Goal: Task Accomplishment & Management: Manage account settings

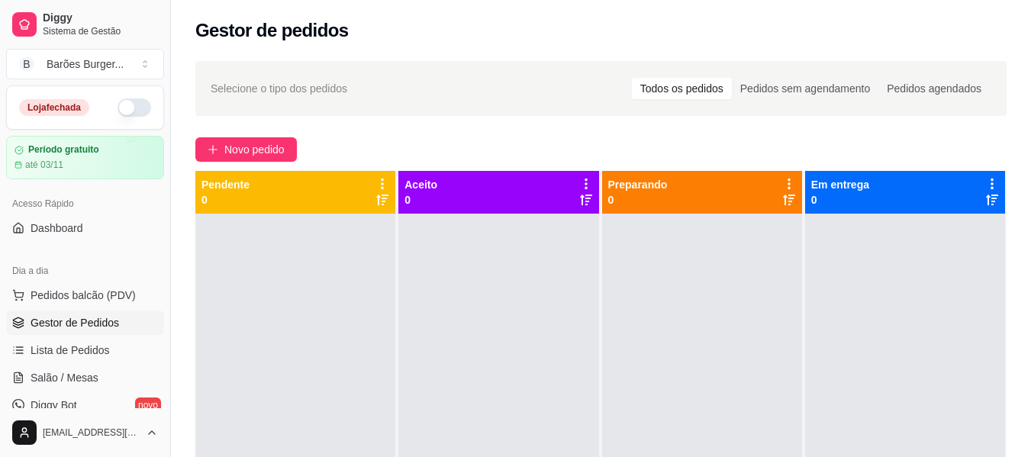
click at [131, 108] on button "button" at bounding box center [134, 107] width 34 height 18
click at [452, 133] on div "Selecione o tipo dos pedidos Todos os pedidos Pedidos sem agendamento Pedidos a…" at bounding box center [601, 349] width 860 height 594
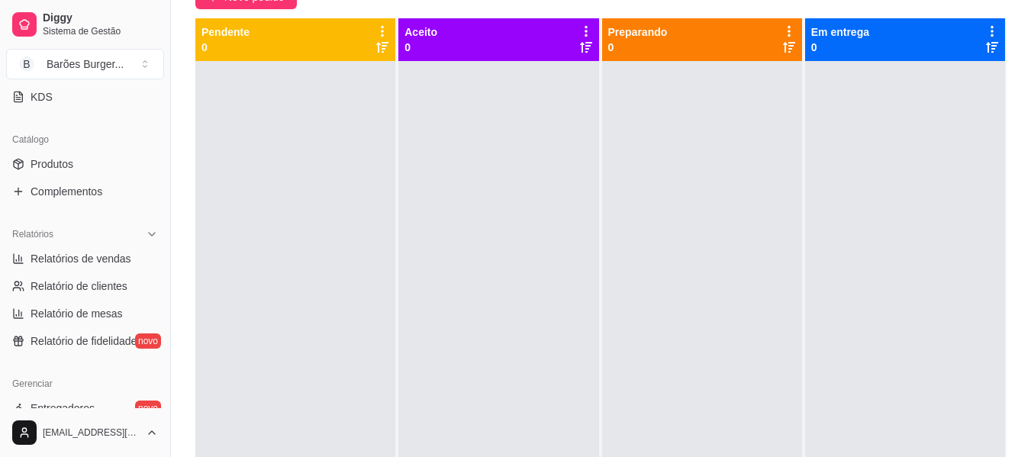
scroll to position [259, 0]
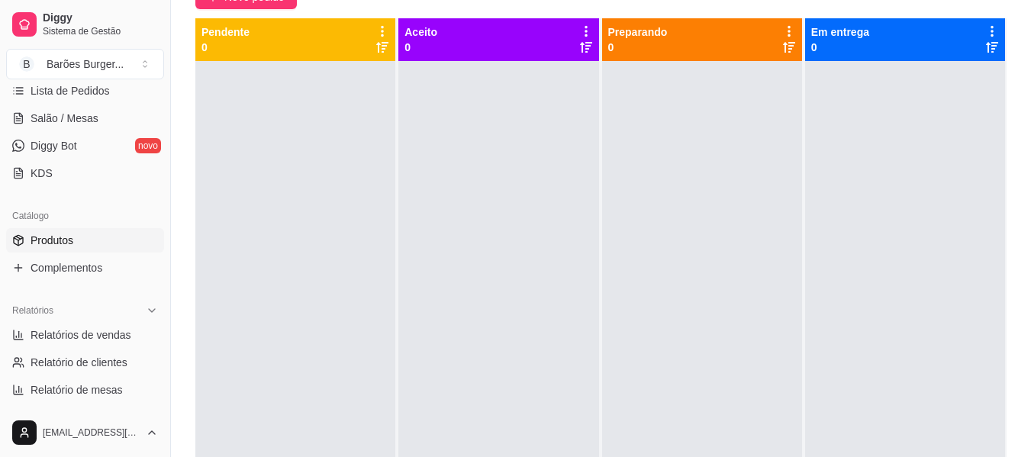
click at [53, 244] on span "Produtos" at bounding box center [52, 240] width 43 height 15
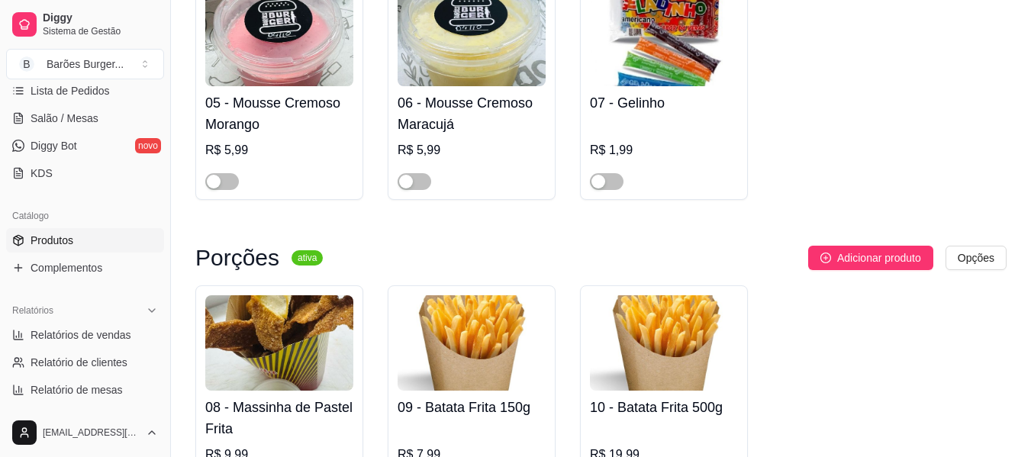
scroll to position [610, 0]
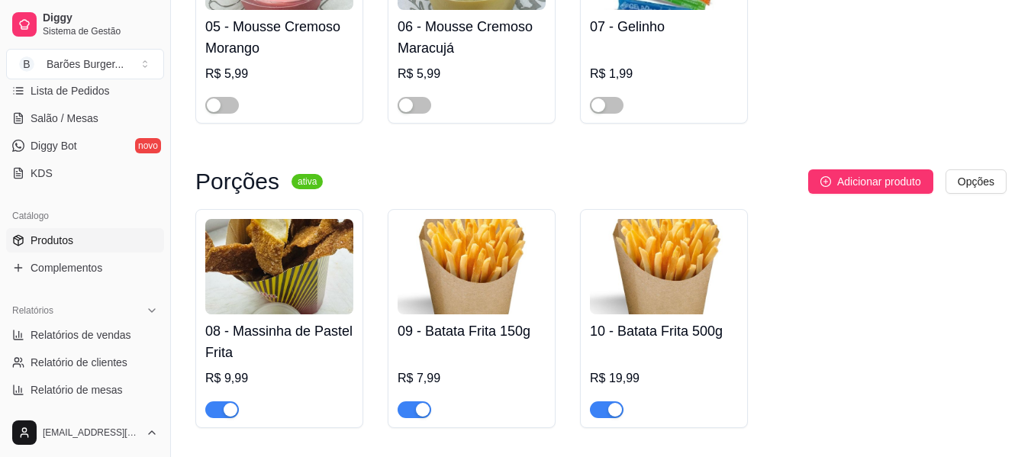
click at [607, 410] on span "button" at bounding box center [607, 409] width 34 height 17
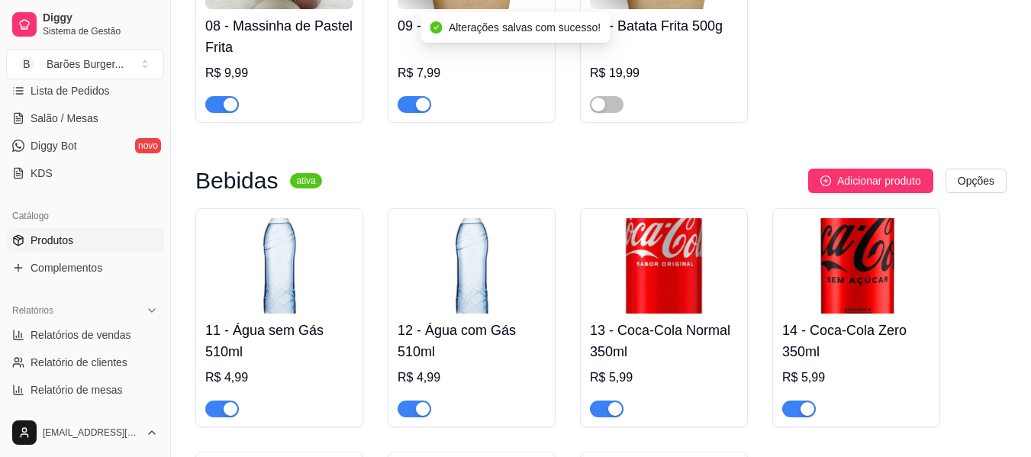
scroll to position [992, 0]
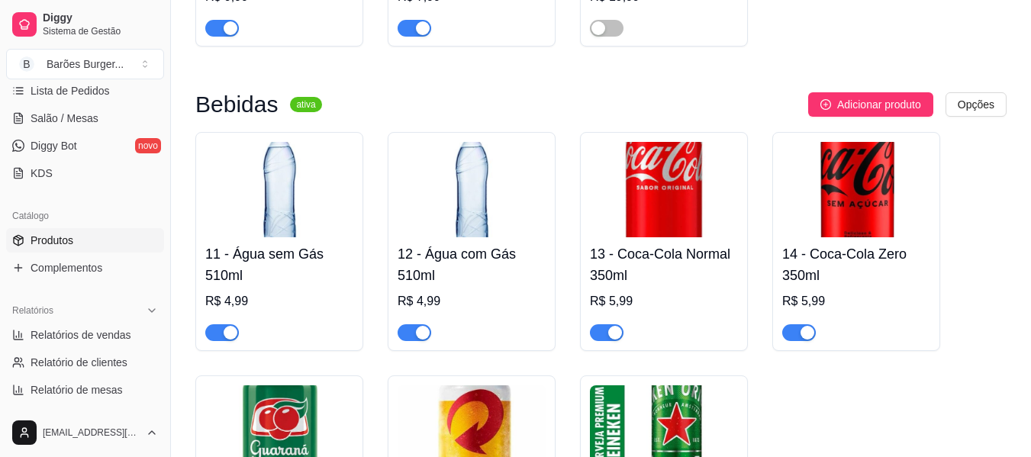
click at [604, 331] on span "button" at bounding box center [607, 332] width 34 height 17
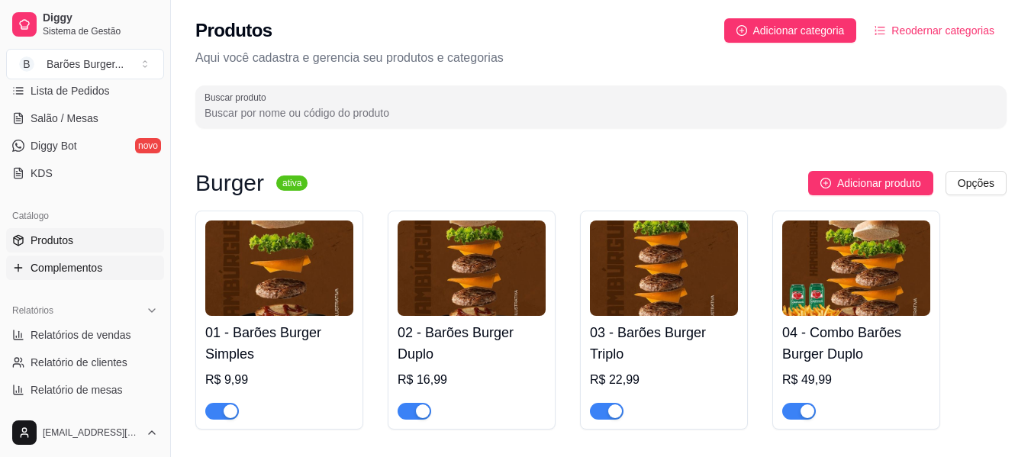
scroll to position [31, 0]
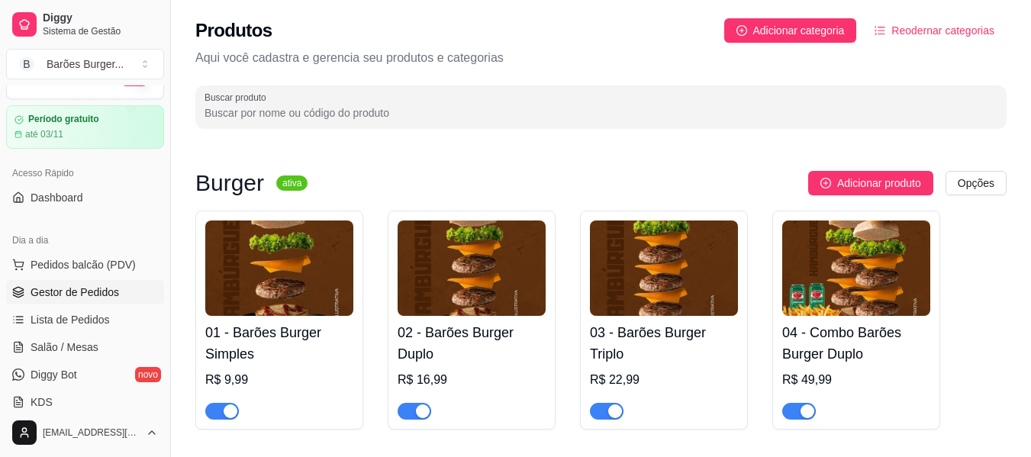
click at [68, 294] on span "Gestor de Pedidos" at bounding box center [75, 292] width 89 height 15
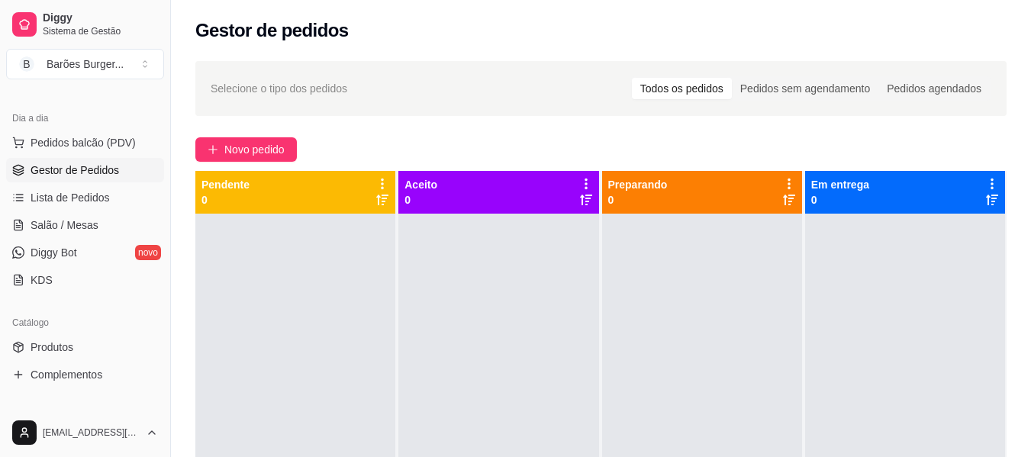
scroll to position [229, 0]
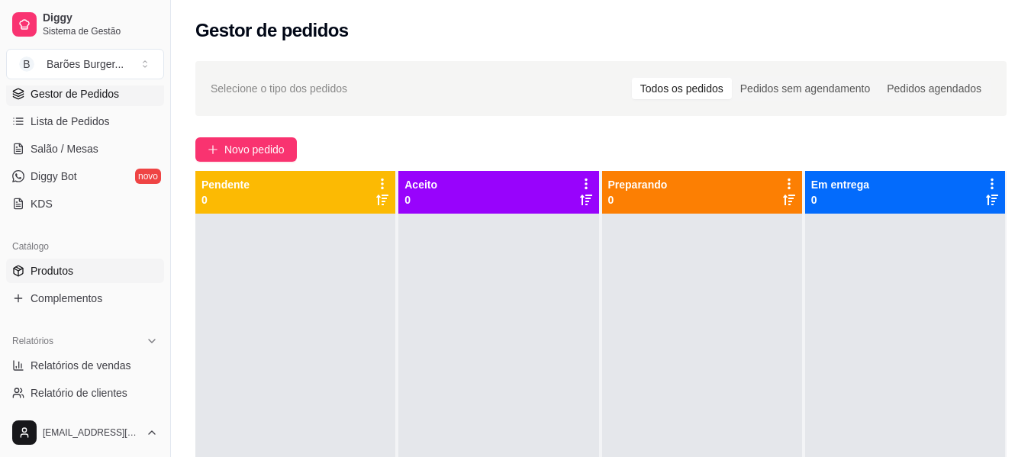
click at [40, 267] on span "Produtos" at bounding box center [52, 270] width 43 height 15
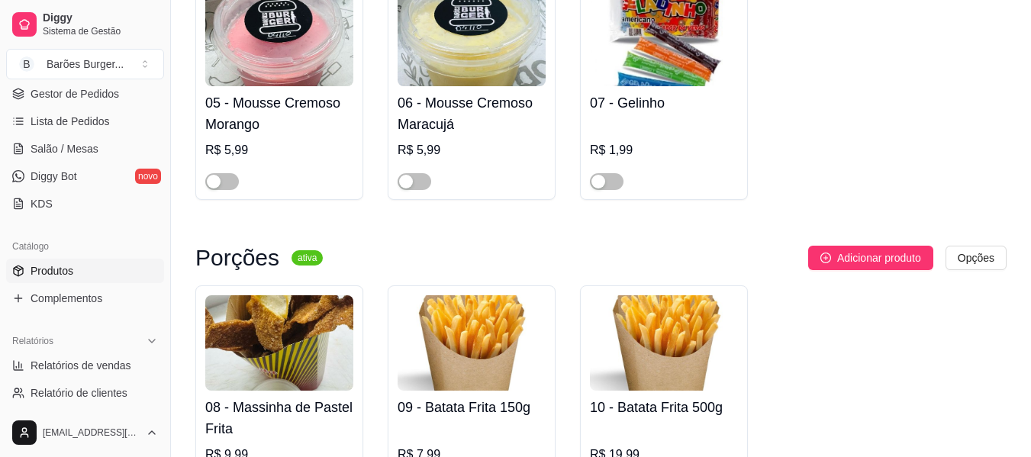
scroll to position [1068, 0]
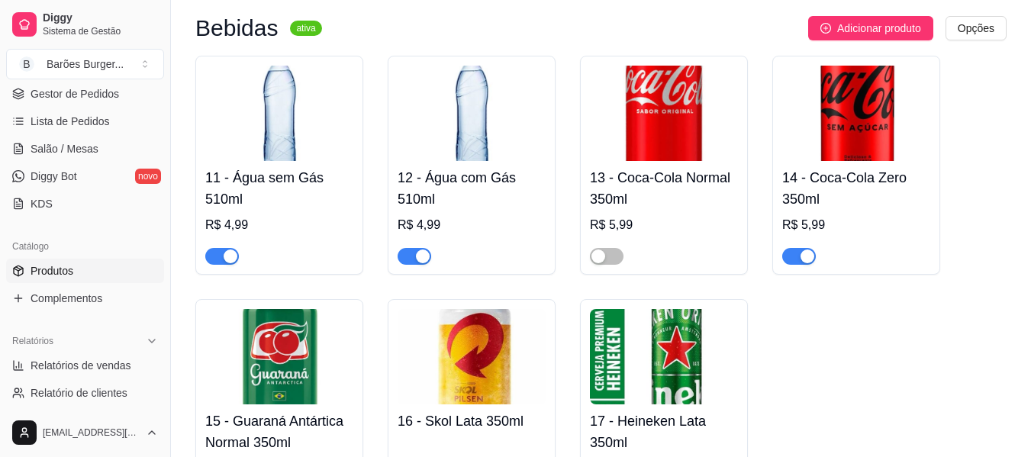
click at [222, 259] on button "button" at bounding box center [222, 256] width 34 height 17
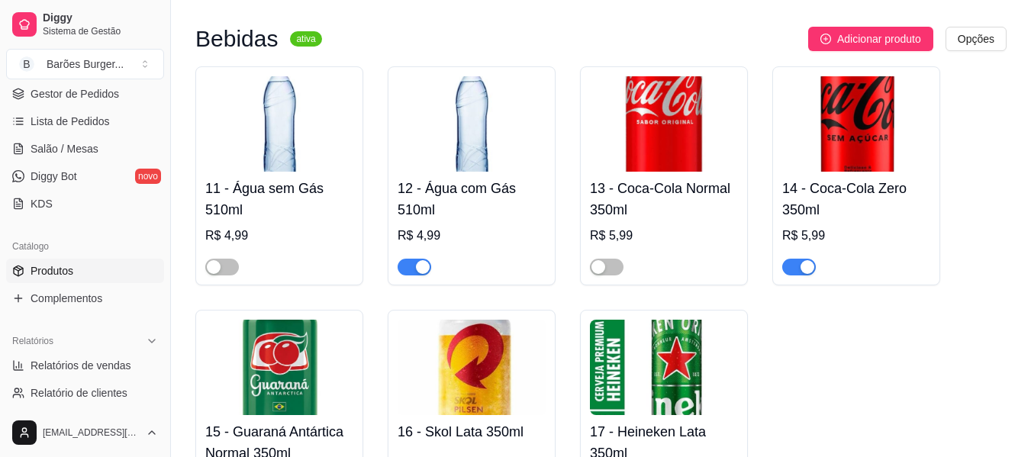
scroll to position [1210, 0]
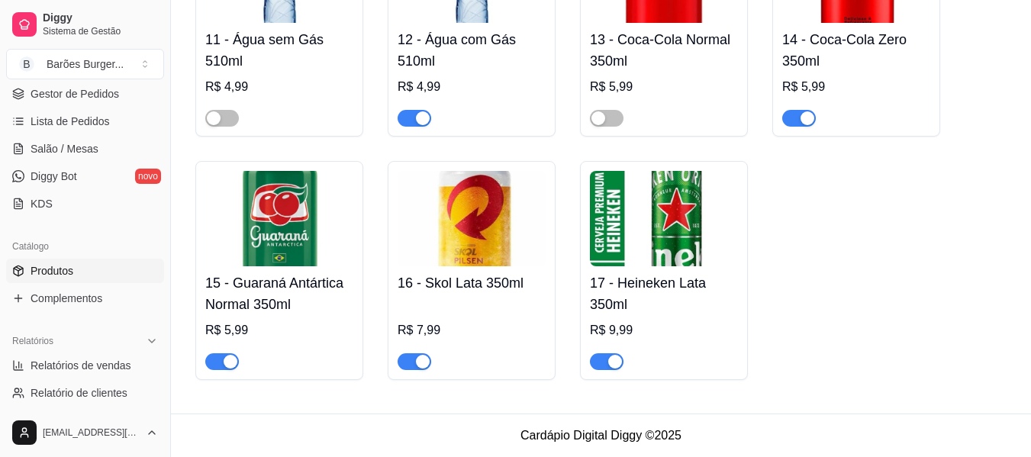
click at [406, 361] on span "button" at bounding box center [415, 361] width 34 height 17
click at [604, 356] on span "button" at bounding box center [607, 361] width 34 height 17
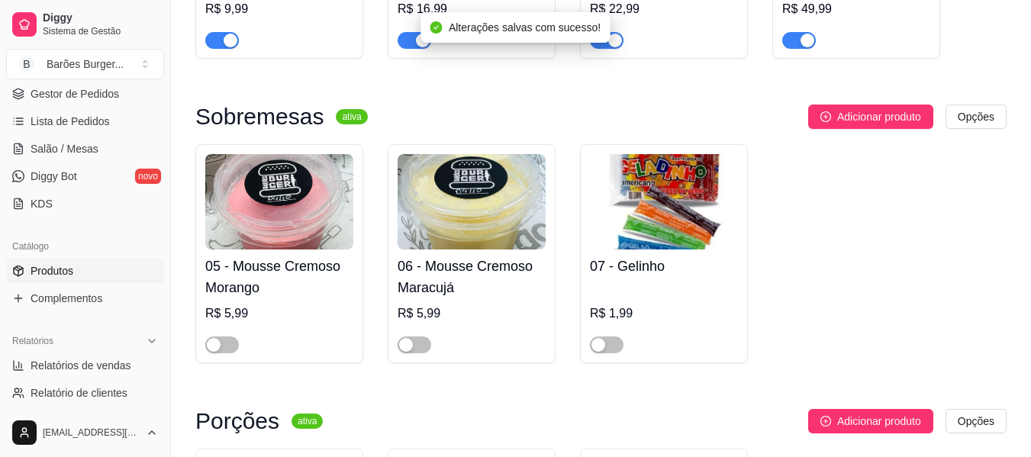
scroll to position [0, 0]
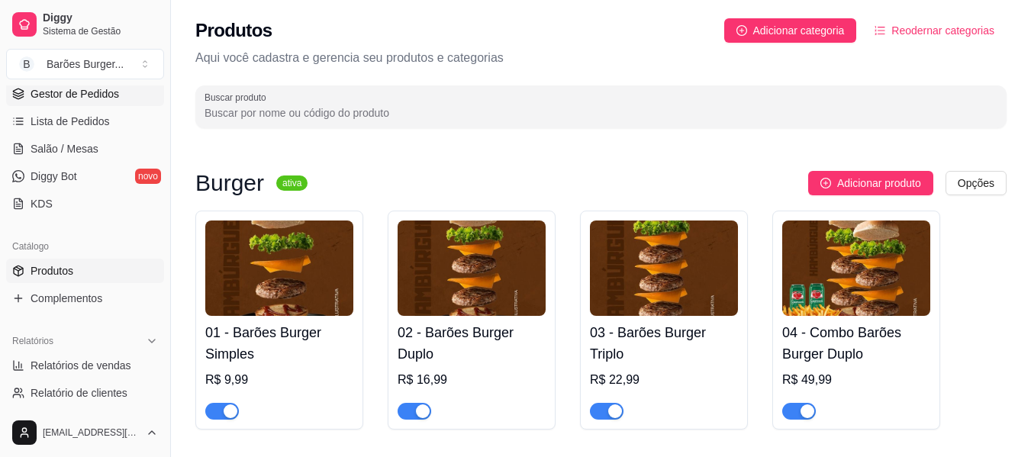
click at [64, 96] on span "Gestor de Pedidos" at bounding box center [75, 93] width 89 height 15
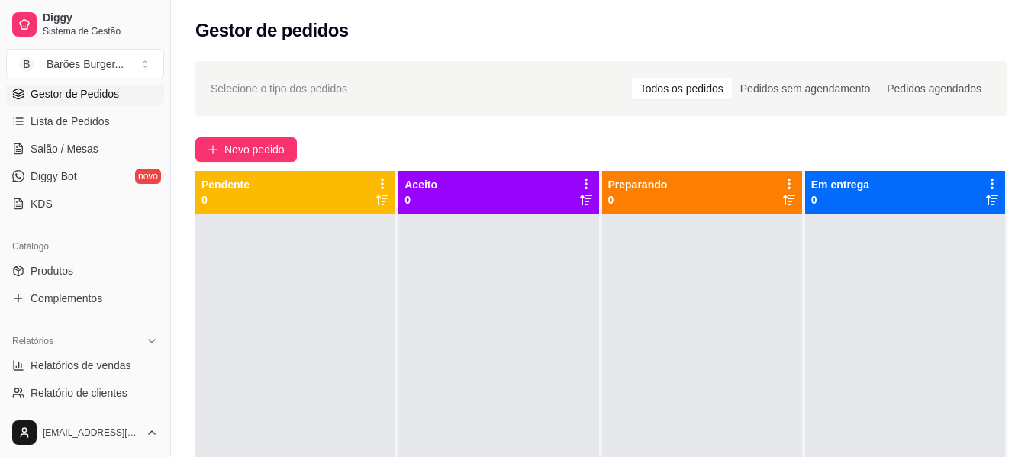
click at [420, 137] on div "Selecione o tipo dos pedidos Todos os pedidos Pedidos sem agendamento Pedidos a…" at bounding box center [601, 349] width 860 height 594
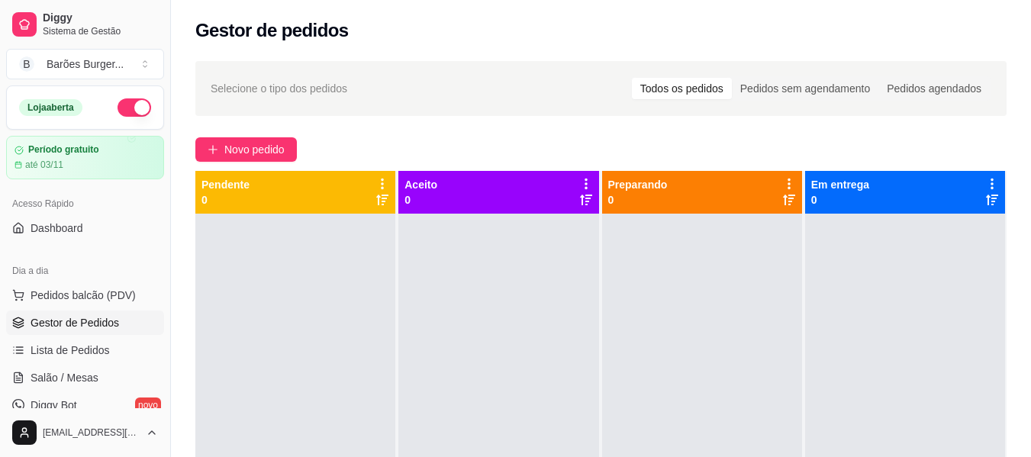
click at [59, 317] on span "Gestor de Pedidos" at bounding box center [75, 322] width 89 height 15
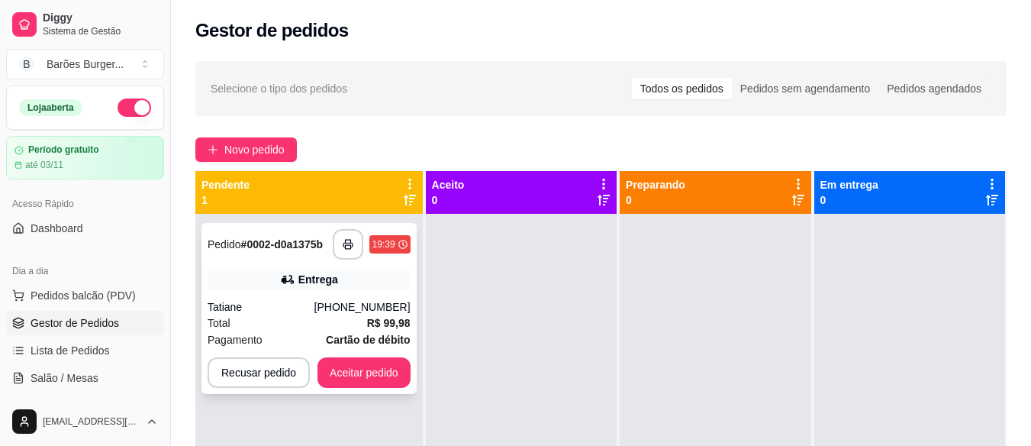
click at [275, 304] on div "Tatiane" at bounding box center [261, 306] width 107 height 15
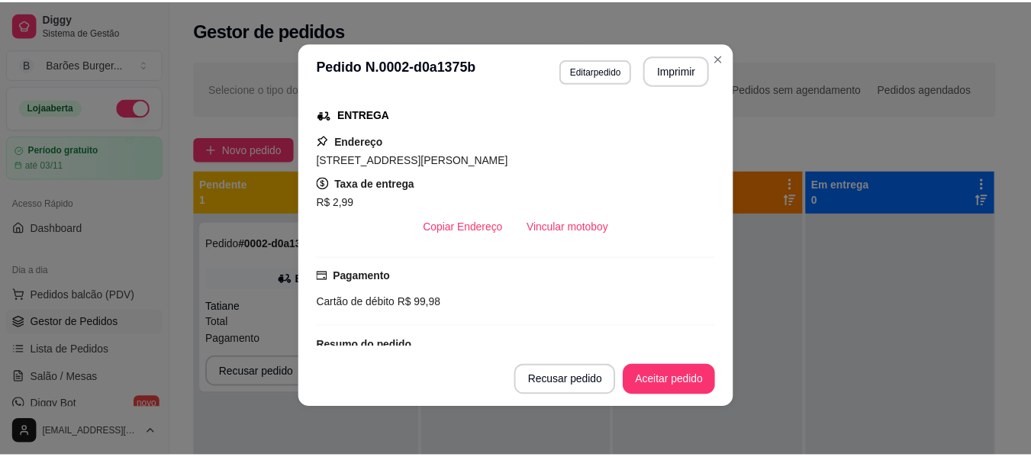
scroll to position [394, 0]
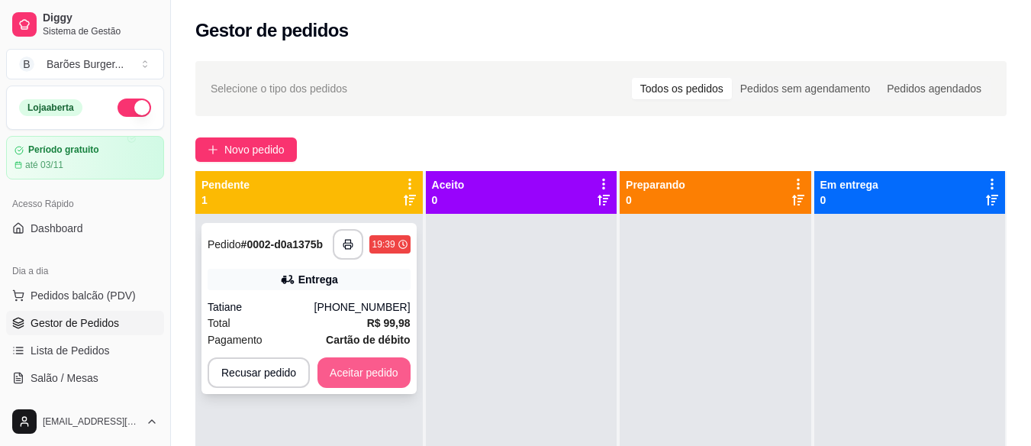
click at [346, 373] on button "Aceitar pedido" at bounding box center [363, 372] width 93 height 31
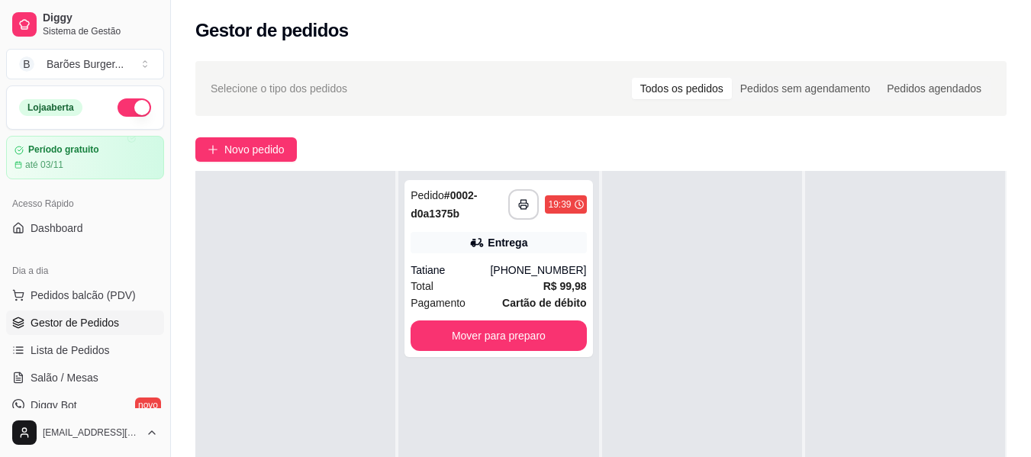
scroll to position [0, 0]
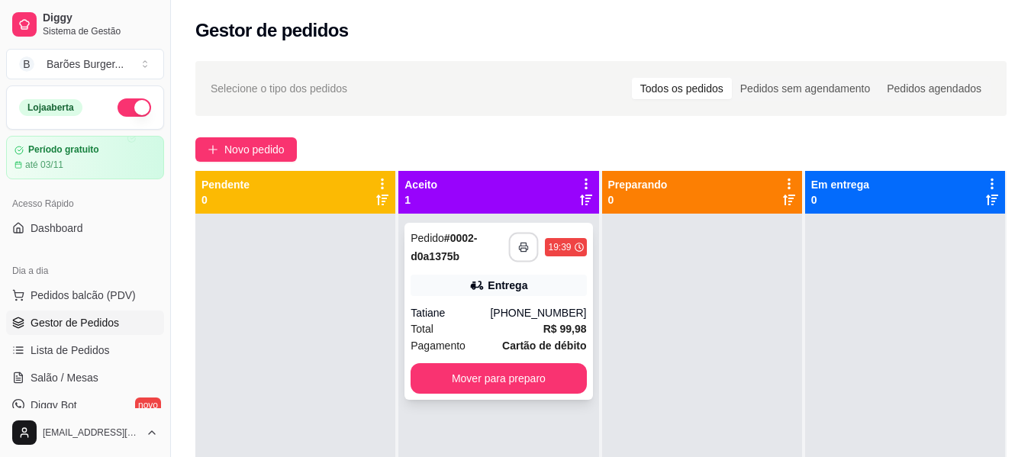
click at [519, 246] on icon "button" at bounding box center [524, 247] width 11 height 11
click at [520, 241] on button "button" at bounding box center [524, 248] width 30 height 30
click at [497, 420] on div "**********" at bounding box center [498, 442] width 200 height 457
click at [491, 380] on button "Mover para preparo" at bounding box center [497, 378] width 175 height 31
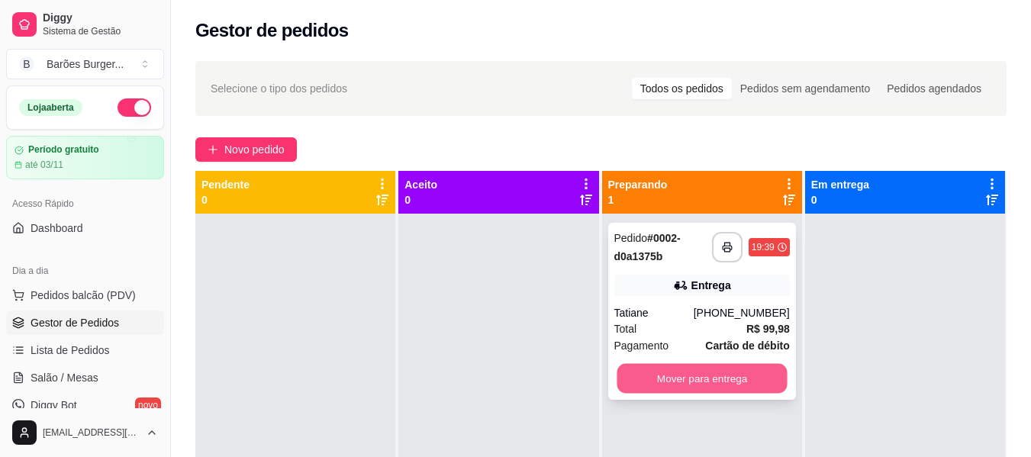
click at [672, 379] on button "Mover para entrega" at bounding box center [701, 379] width 170 height 30
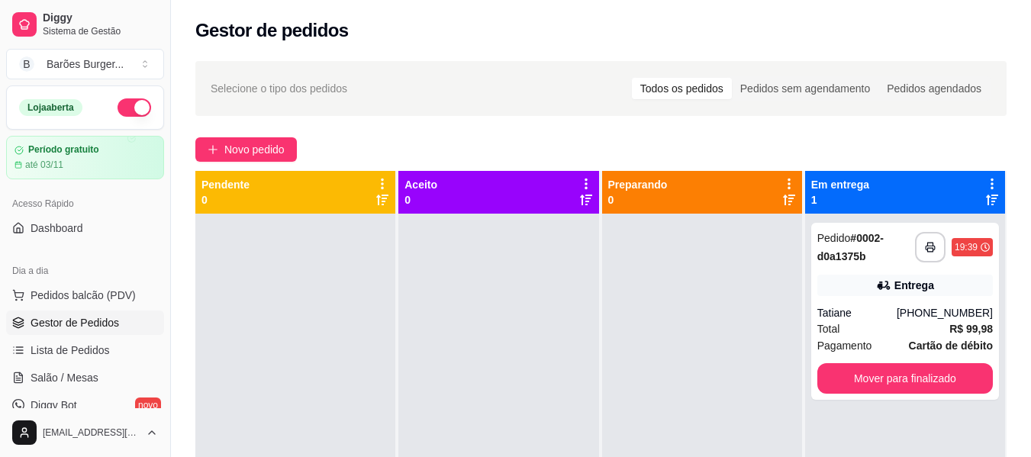
click at [645, 130] on div "**********" at bounding box center [601, 349] width 860 height 594
click at [579, 136] on div "**********" at bounding box center [601, 349] width 860 height 594
click at [852, 324] on div "Total R$ 99,98" at bounding box center [904, 328] width 175 height 17
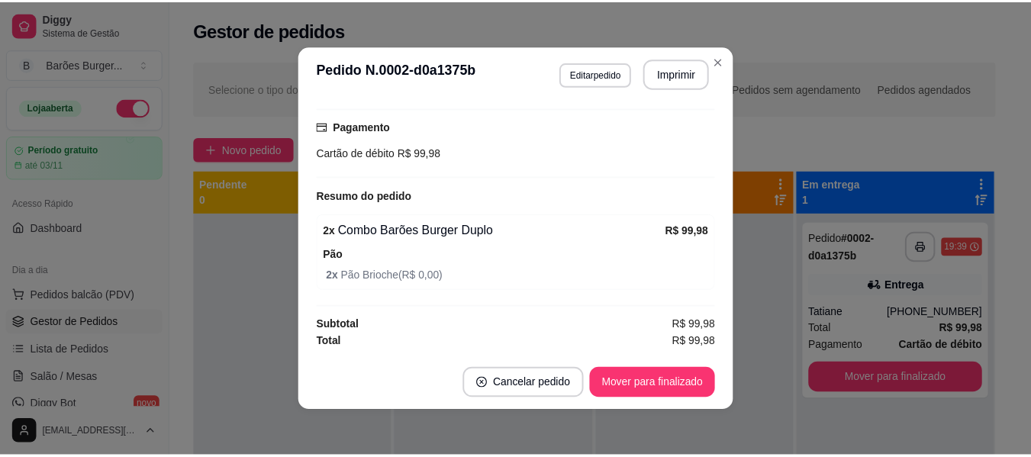
scroll to position [3, 0]
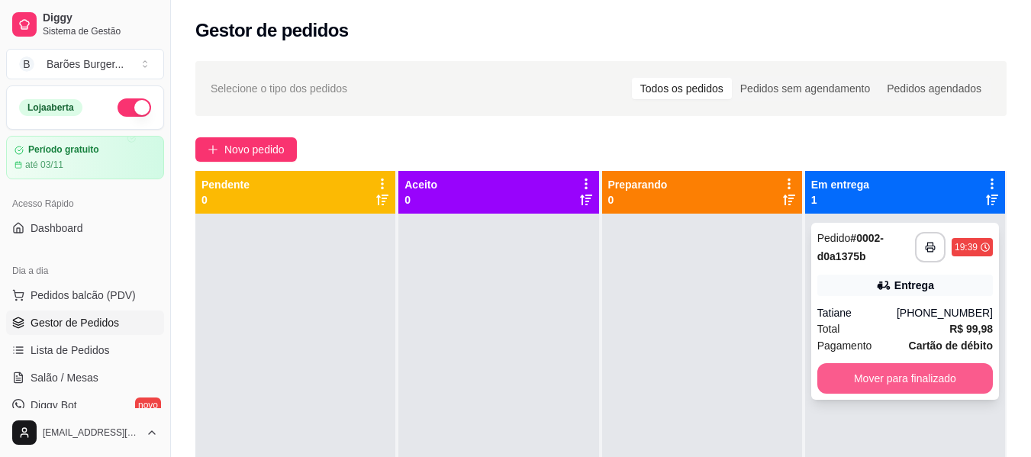
click at [941, 381] on button "Mover para finalizado" at bounding box center [904, 378] width 175 height 31
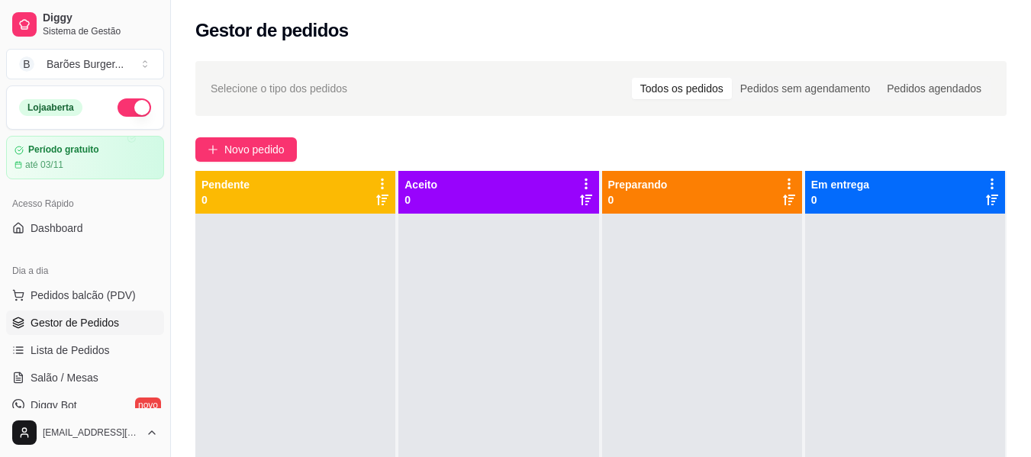
click at [532, 137] on div "Selecione o tipo dos pedidos Todos os pedidos Pedidos sem agendamento Pedidos a…" at bounding box center [601, 349] width 860 height 594
